Goal: Find specific page/section: Find specific page/section

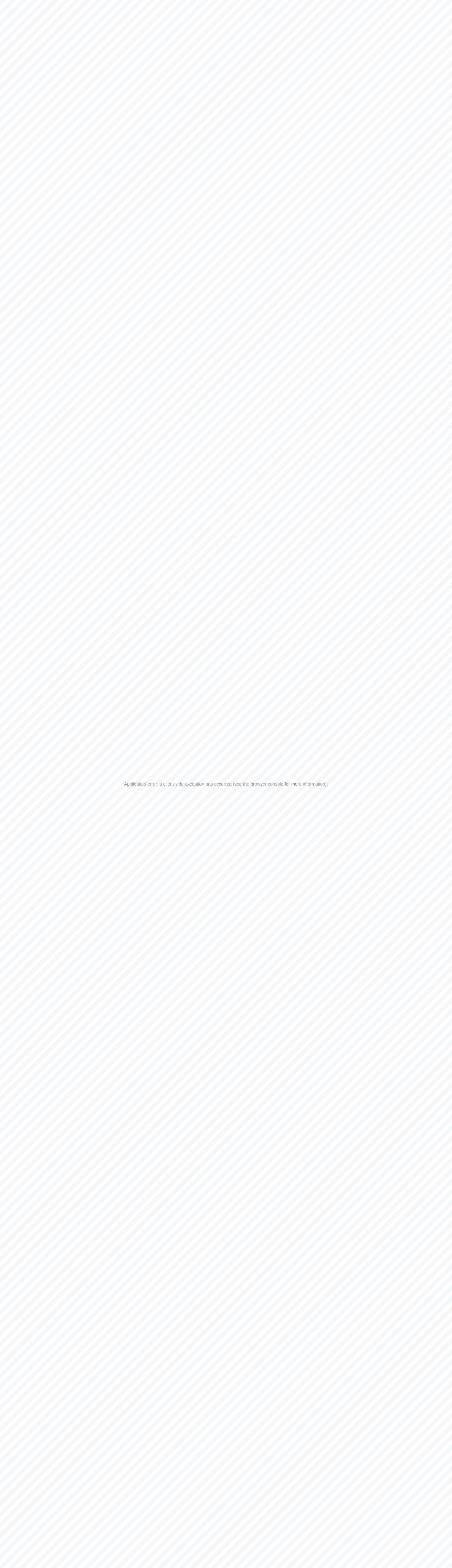
click at [222, 15] on div "Application error: a client-side exception has occurred (see the browser consol…" at bounding box center [226, 784] width 452 height 1568
click at [433, 696] on div "Application error: a client-side exception has occurred (see the browser consol…" at bounding box center [226, 784] width 452 height 1568
click at [297, 1567] on html "Application error: a client-side exception has occurred (see the browser consol…" at bounding box center [226, 784] width 452 height 1568
click at [23, 1312] on div "Application error: a client-side exception has occurred (see the browser consol…" at bounding box center [226, 784] width 452 height 1568
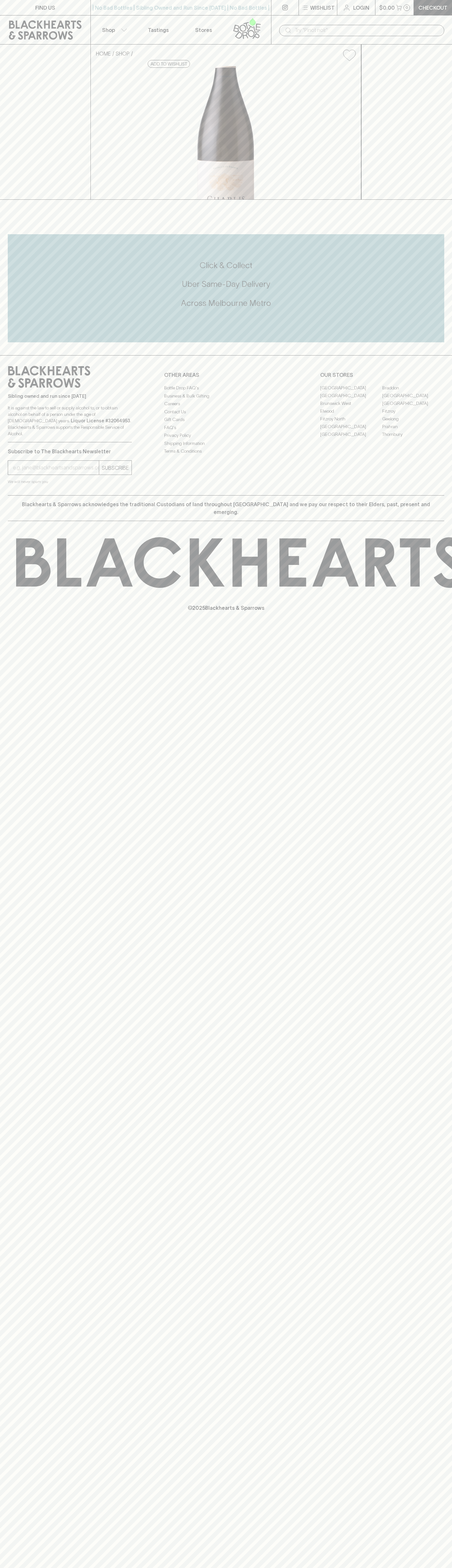
click at [413, 400] on link "Brunswick East" at bounding box center [413, 396] width 62 height 8
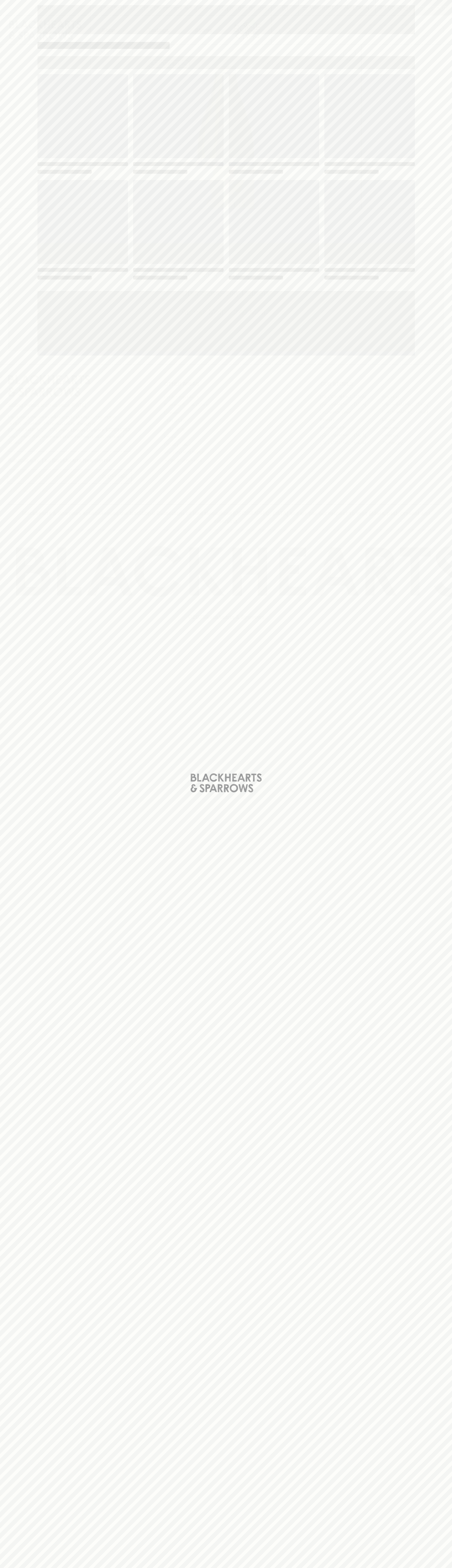
click at [307, 183] on span "Loading" at bounding box center [273, 221] width 90 height 84
